Goal: Task Accomplishment & Management: Use online tool/utility

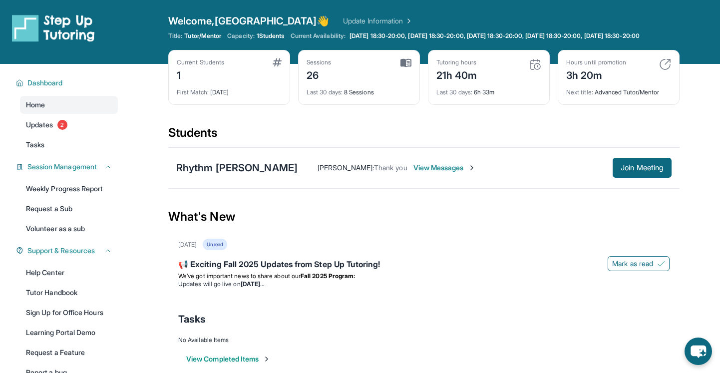
click at [376, 105] on div "Sessions 26 Last 30 days : 8 Sessions" at bounding box center [359, 77] width 122 height 55
click at [372, 93] on div "Last 30 days : 8 Sessions" at bounding box center [359, 89] width 105 height 14
click at [371, 96] on div "Last 30 days : 8 Sessions" at bounding box center [359, 89] width 105 height 14
click at [407, 67] on img at bounding box center [406, 62] width 11 height 9
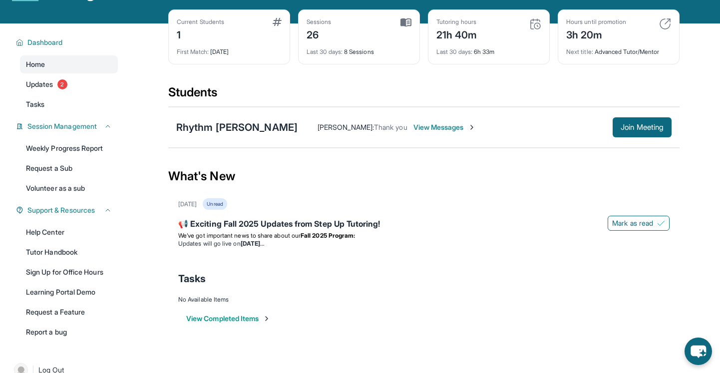
scroll to position [37, 0]
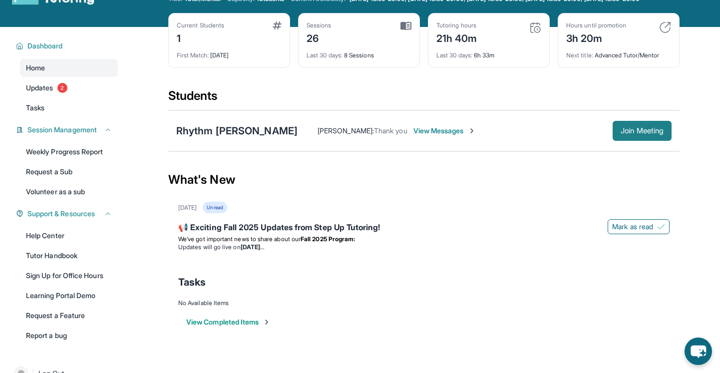
click at [639, 134] on span "Join Meeting" at bounding box center [642, 131] width 43 height 6
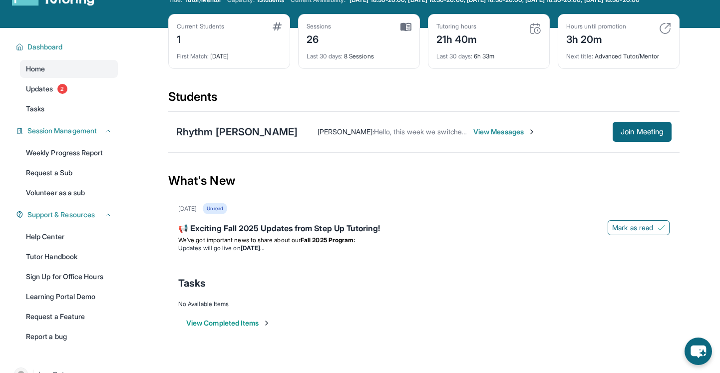
scroll to position [35, 0]
